Goal: Task Accomplishment & Management: Use online tool/utility

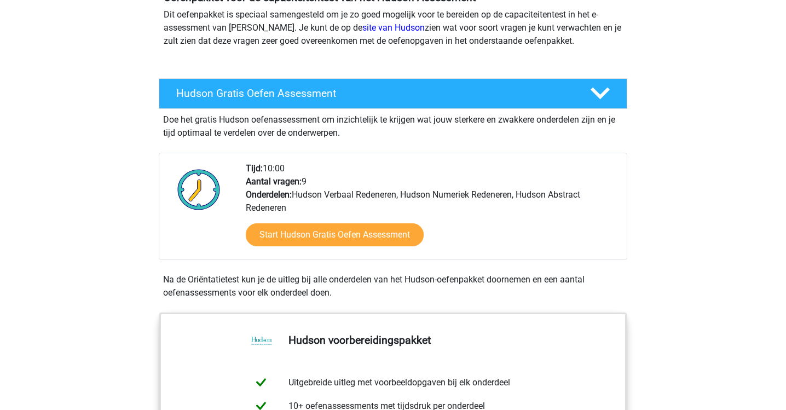
scroll to position [139, 0]
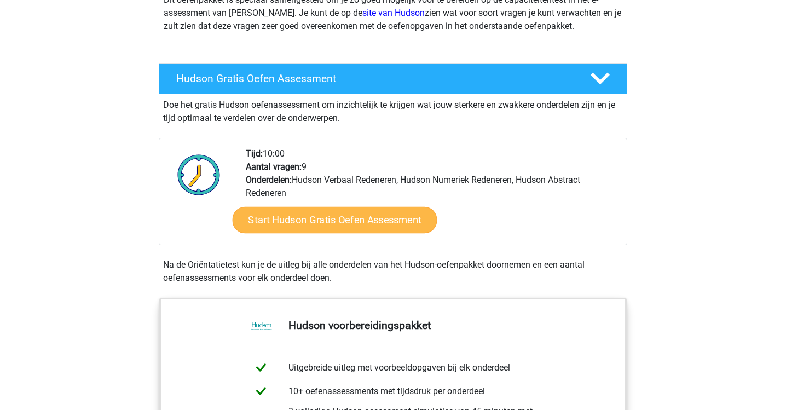
click at [385, 223] on link "Start Hudson Gratis Oefen Assessment" at bounding box center [334, 220] width 205 height 26
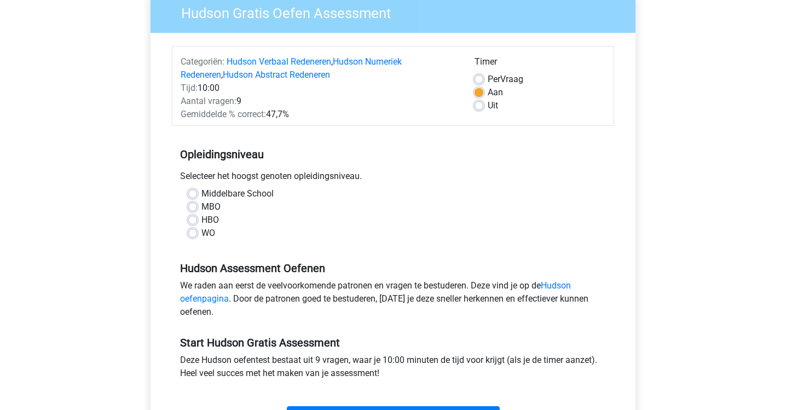
scroll to position [103, 0]
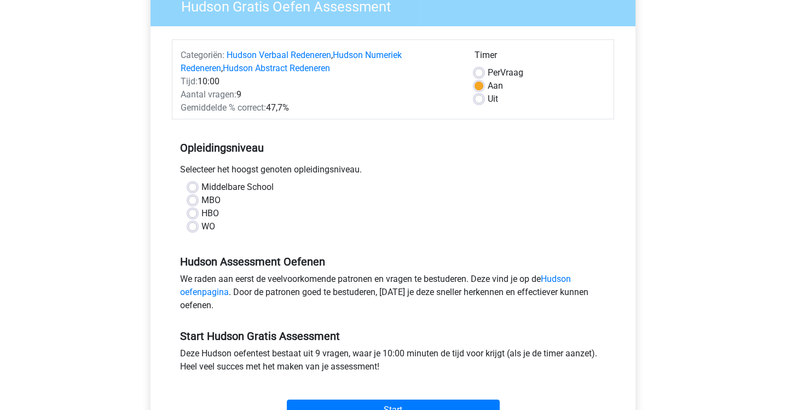
click at [201, 188] on label "Middelbare School" at bounding box center [237, 187] width 72 height 13
click at [190, 188] on input "Middelbare School" at bounding box center [192, 186] width 9 height 11
radio input "true"
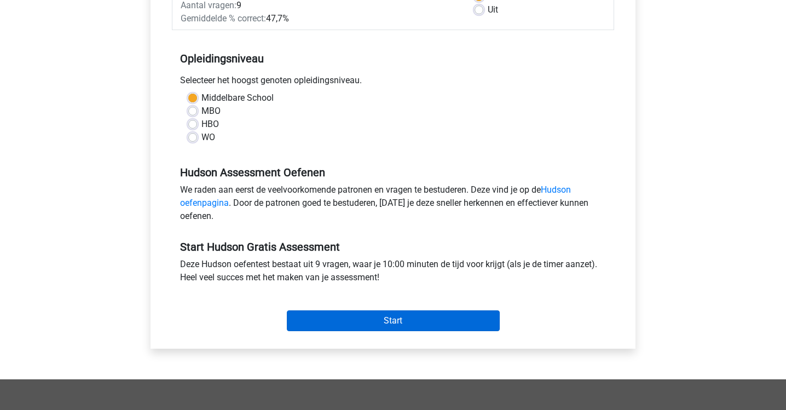
scroll to position [213, 0]
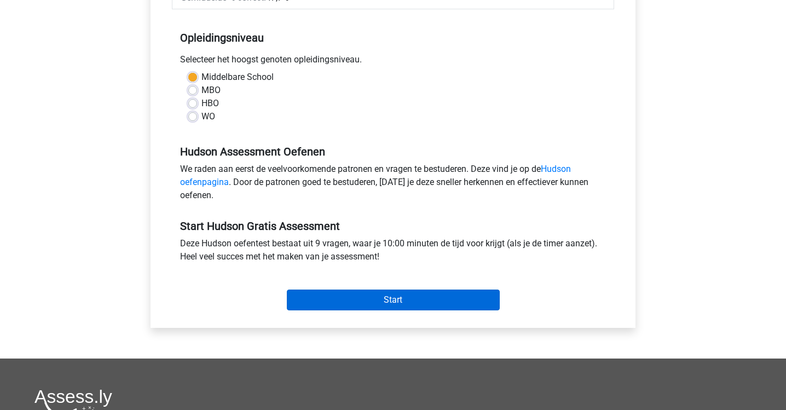
click at [436, 304] on input "Start" at bounding box center [393, 299] width 213 height 21
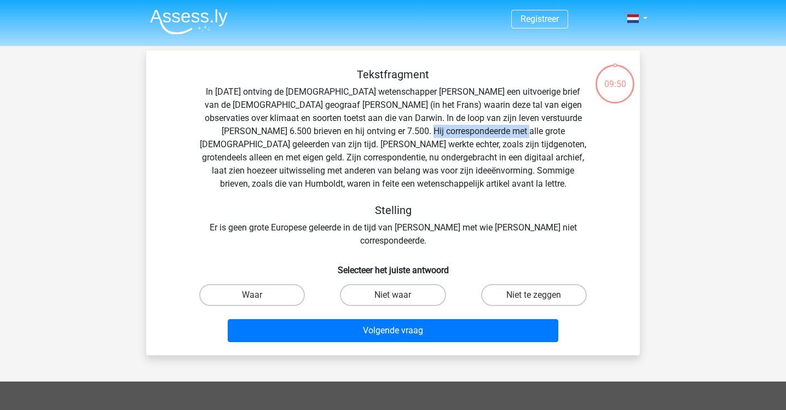
drag, startPoint x: 380, startPoint y: 132, endPoint x: 498, endPoint y: 139, distance: 118.4
click at [497, 139] on div "Tekstfragment In [DATE] ontving de [DEMOGRAPHIC_DATA] wetenschapper [PERSON_NAM…" at bounding box center [393, 157] width 458 height 179
click at [498, 139] on div "Tekstfragment In [DATE] ontving de [DEMOGRAPHIC_DATA] wetenschapper [PERSON_NAM…" at bounding box center [393, 157] width 458 height 179
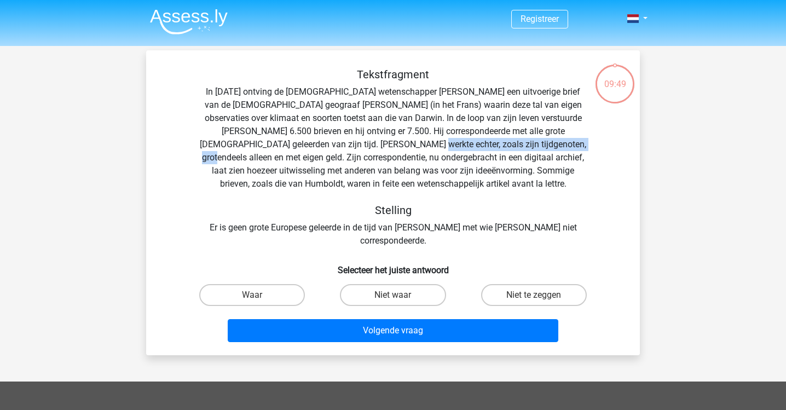
drag, startPoint x: 513, startPoint y: 142, endPoint x: 362, endPoint y: 142, distance: 150.4
click at [364, 142] on div "Tekstfragment In [DATE] ontving de [DEMOGRAPHIC_DATA] wetenschapper [PERSON_NAM…" at bounding box center [393, 157] width 458 height 179
click at [362, 142] on div "Tekstfragment In [DATE] ontving de [DEMOGRAPHIC_DATA] wetenschapper [PERSON_NAM…" at bounding box center [393, 157] width 458 height 179
click at [258, 284] on label "Waar" at bounding box center [252, 295] width 106 height 22
click at [258, 295] on input "Waar" at bounding box center [255, 298] width 7 height 7
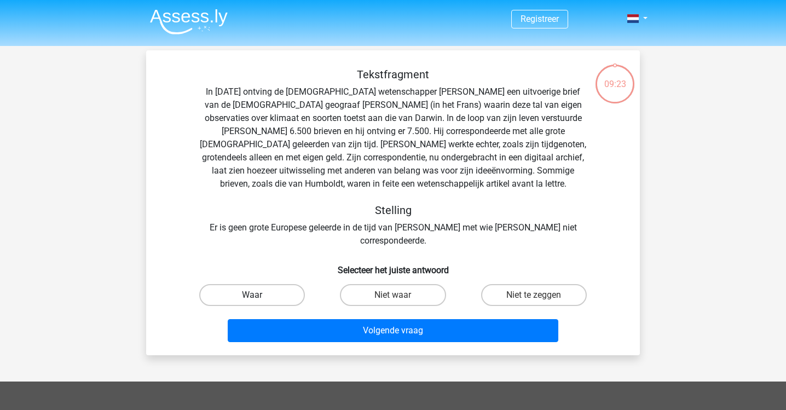
radio input "true"
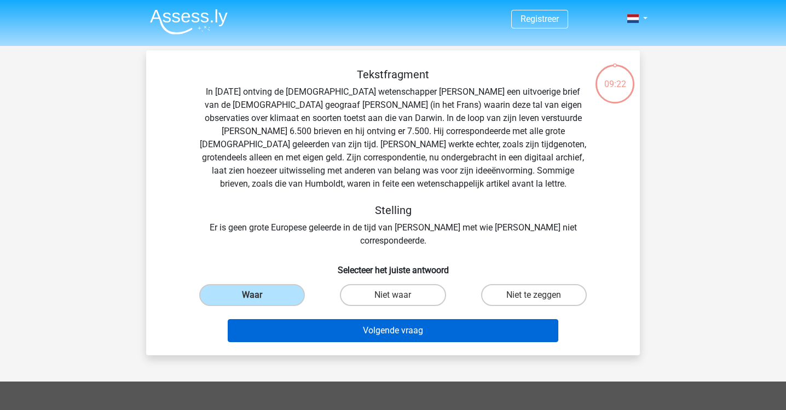
click at [399, 319] on button "Volgende vraag" at bounding box center [393, 330] width 331 height 23
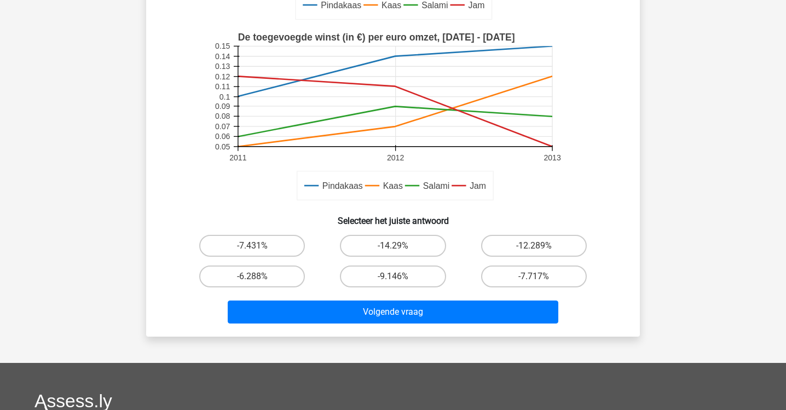
scroll to position [281, 0]
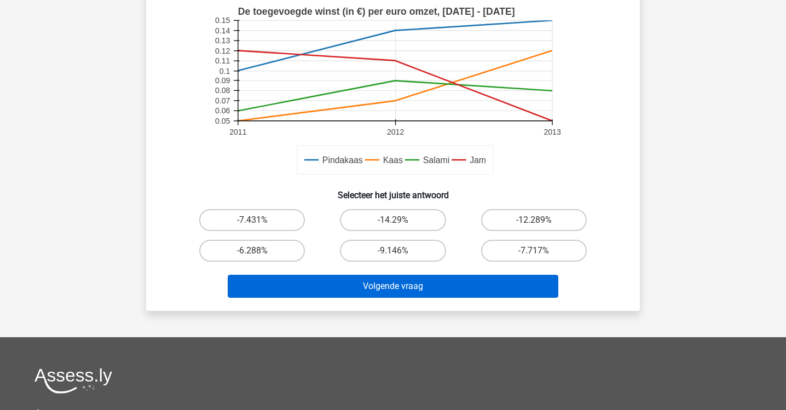
click at [414, 286] on button "Volgende vraag" at bounding box center [393, 286] width 331 height 23
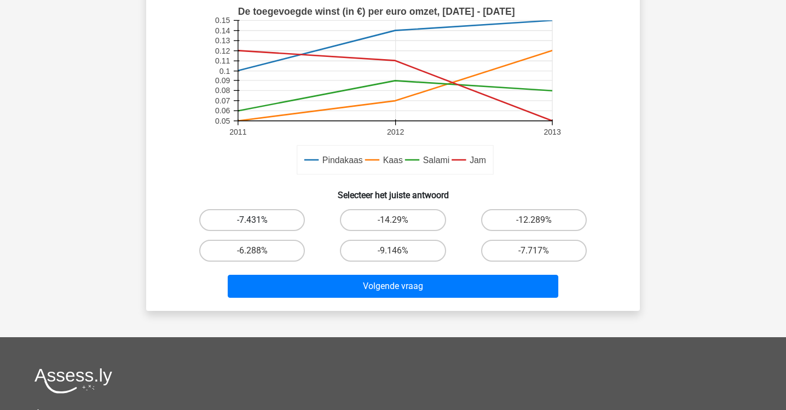
click at [265, 231] on label "-7.431%" at bounding box center [252, 220] width 106 height 22
click at [259, 227] on input "-7.431%" at bounding box center [255, 223] width 7 height 7
radio input "true"
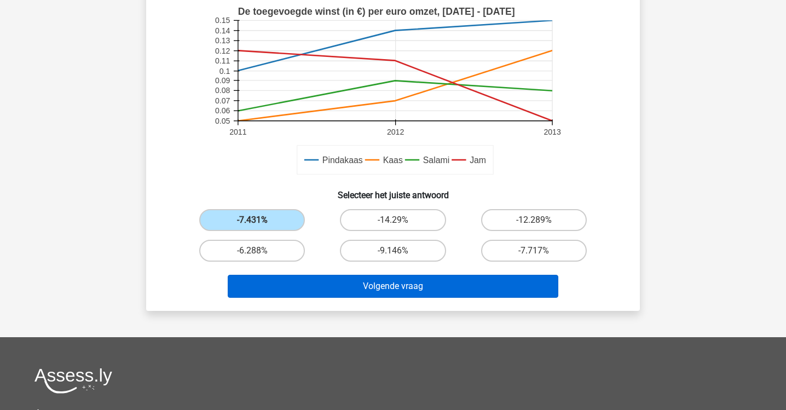
click at [379, 284] on button "Volgende vraag" at bounding box center [393, 286] width 331 height 23
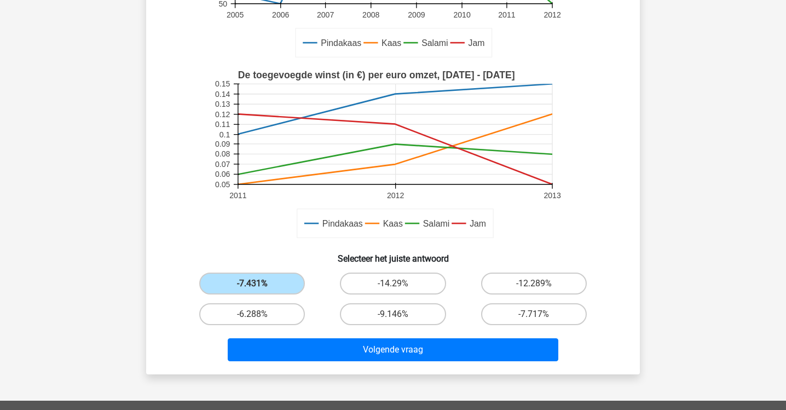
scroll to position [207, 0]
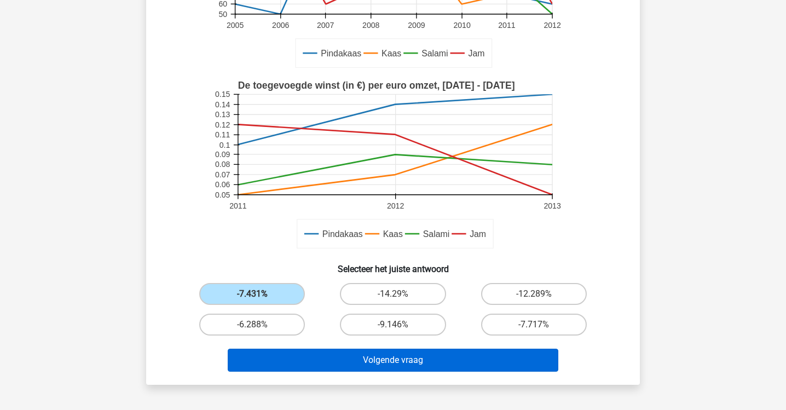
click at [434, 357] on button "Volgende vraag" at bounding box center [393, 359] width 331 height 23
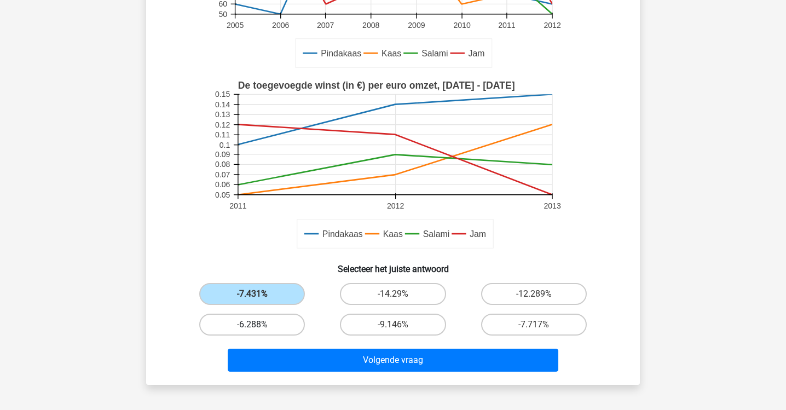
click at [276, 319] on label "-6.288%" at bounding box center [252, 324] width 106 height 22
click at [259, 324] on input "-6.288%" at bounding box center [255, 327] width 7 height 7
radio input "true"
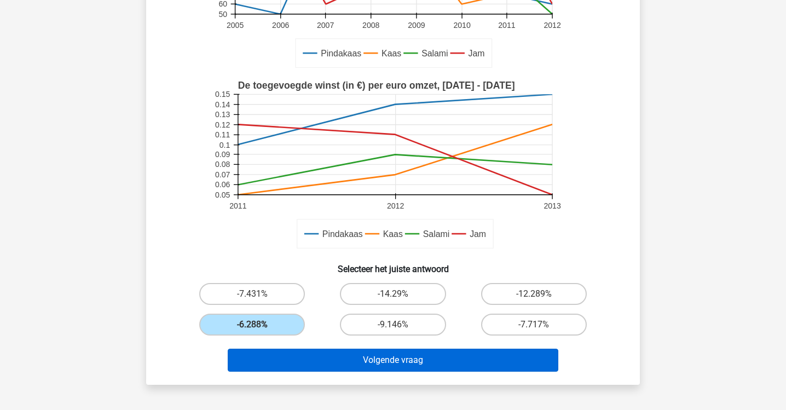
click at [402, 360] on button "Volgende vraag" at bounding box center [393, 359] width 331 height 23
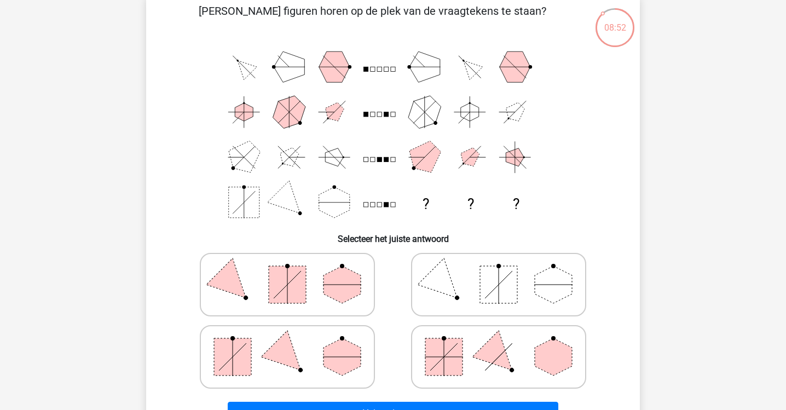
scroll to position [55, 0]
